Goal: Navigation & Orientation: Find specific page/section

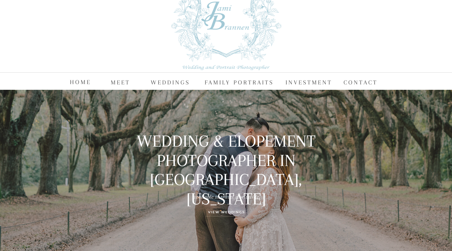
scroll to position [63, 0]
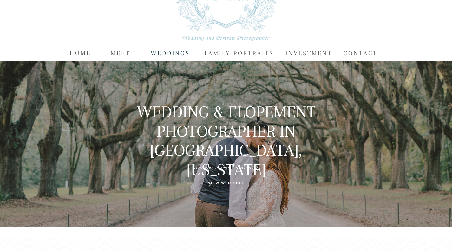
click at [162, 54] on nav "WEDDINGS" at bounding box center [171, 53] width 40 height 10
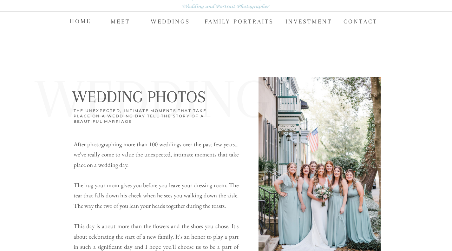
scroll to position [63, 0]
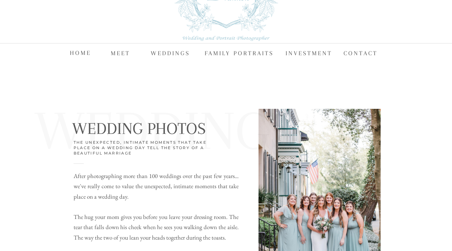
click at [89, 53] on nav "HOME" at bounding box center [80, 53] width 21 height 10
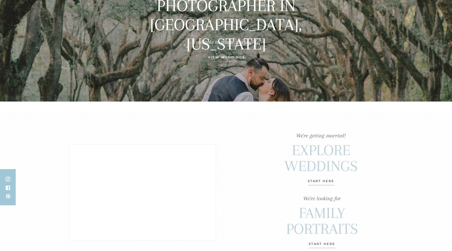
scroll to position [190, 0]
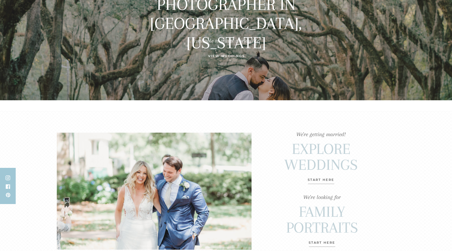
click at [223, 59] on p "View Weddings" at bounding box center [226, 58] width 67 height 10
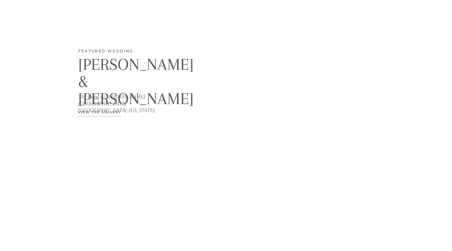
scroll to position [697, 0]
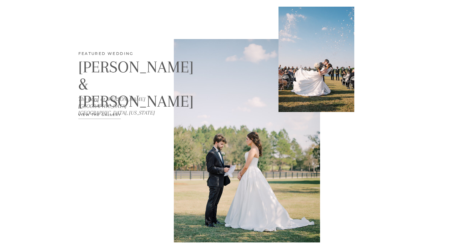
click at [106, 114] on p "View the Gallery" at bounding box center [111, 117] width 67 height 10
